Goal: Transaction & Acquisition: Purchase product/service

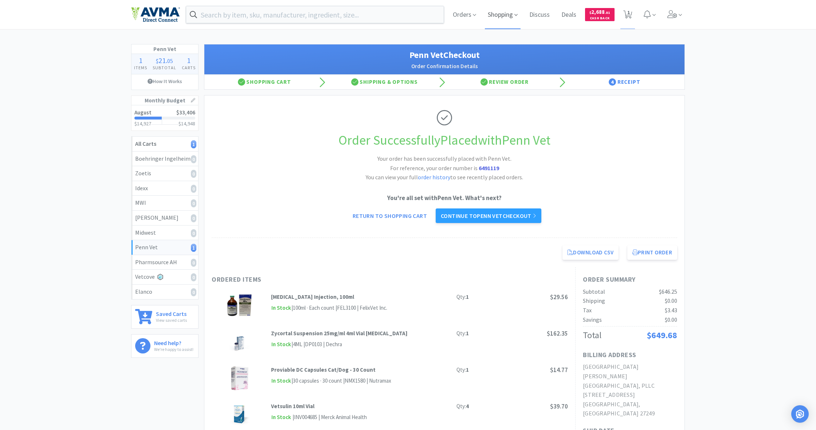
click at [482, 17] on span "Shopping" at bounding box center [503, 14] width 36 height 29
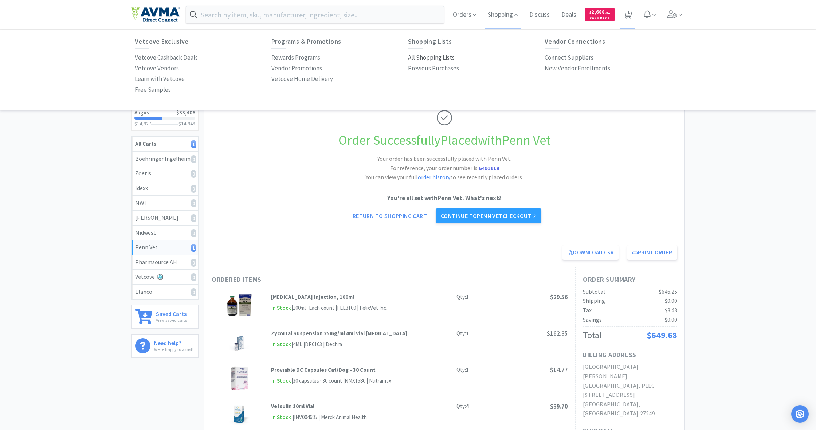
click at [428, 56] on p "All Shopping Lists" at bounding box center [431, 58] width 47 height 10
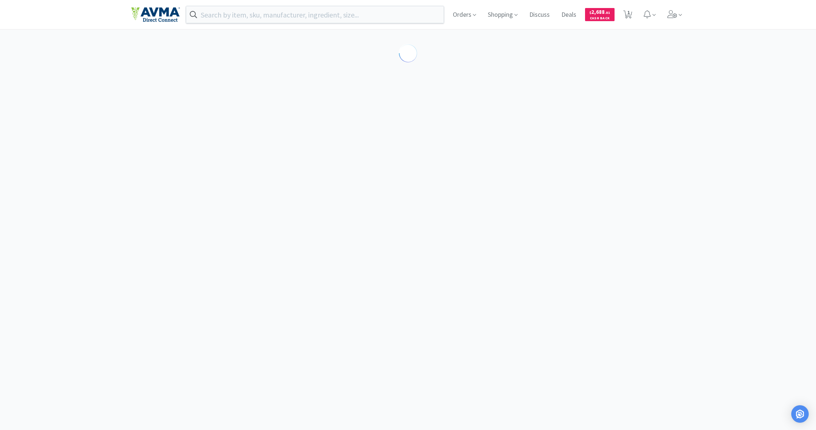
select select "1"
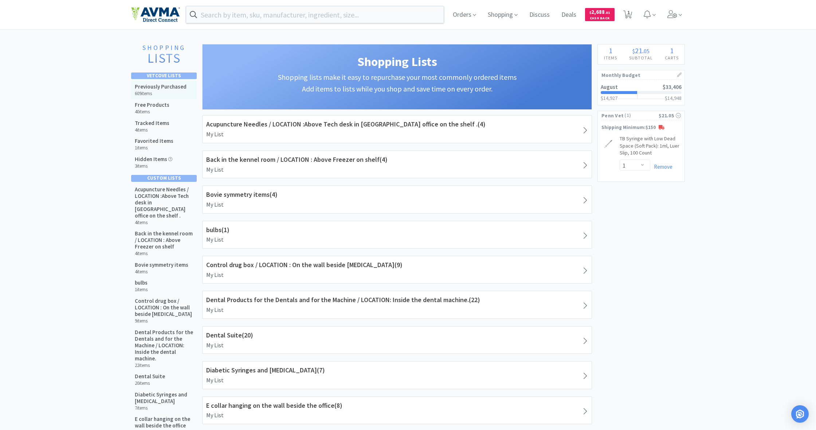
click at [149, 88] on h5 "Previously Purchased" at bounding box center [161, 86] width 52 height 7
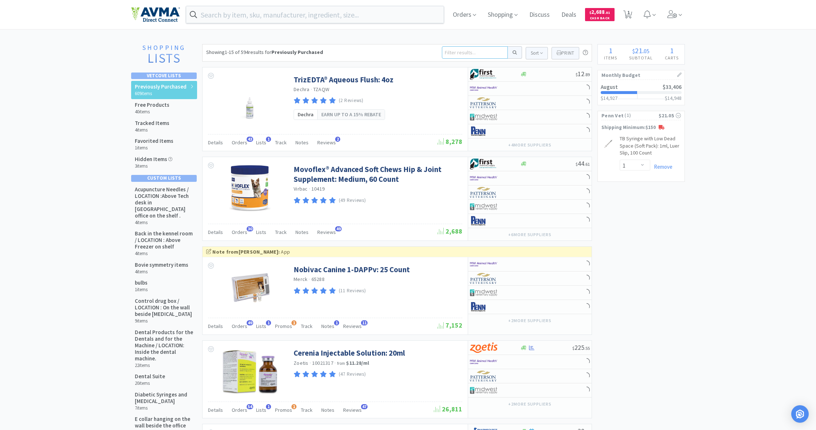
click at [456, 53] on input at bounding box center [475, 52] width 66 height 12
type input "18g"
click at [482, 52] on button at bounding box center [515, 52] width 14 height 12
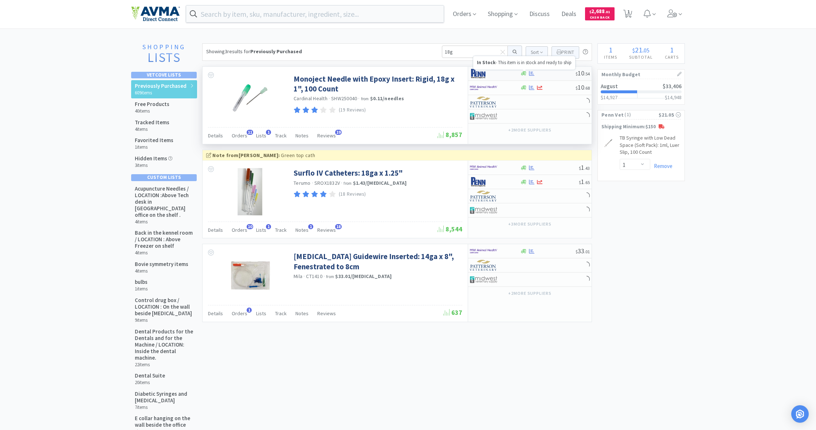
click at [482, 75] on icon at bounding box center [523, 73] width 5 height 5
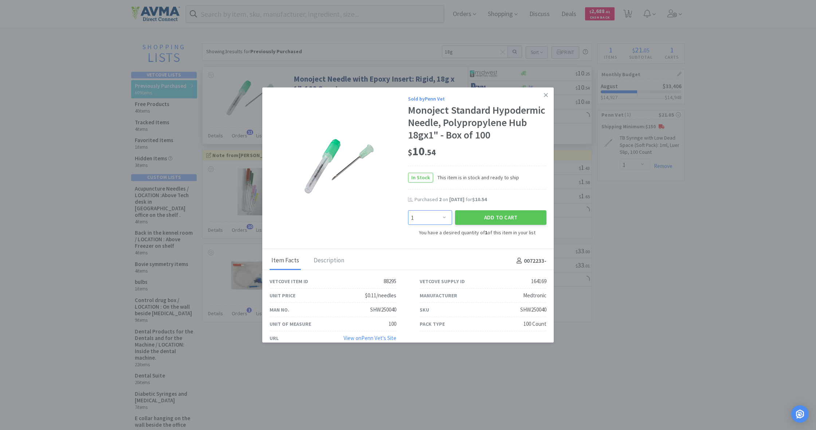
select select "2"
click at [482, 225] on button "Add to Cart" at bounding box center [500, 217] width 91 height 15
select select "1"
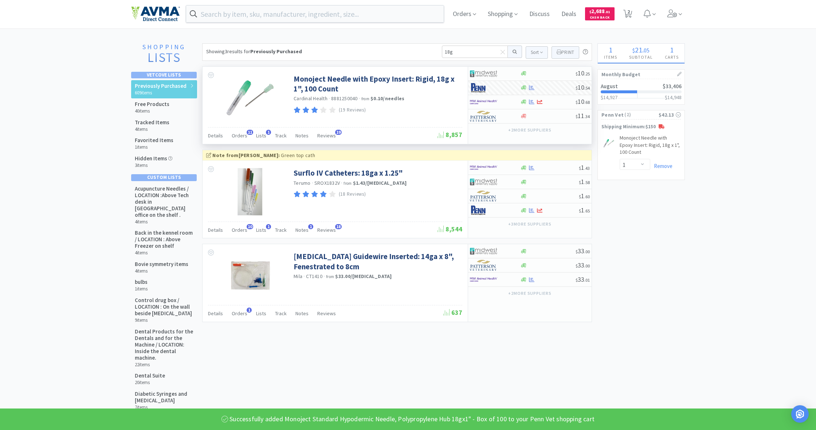
select select "2"
